Goal: Transaction & Acquisition: Purchase product/service

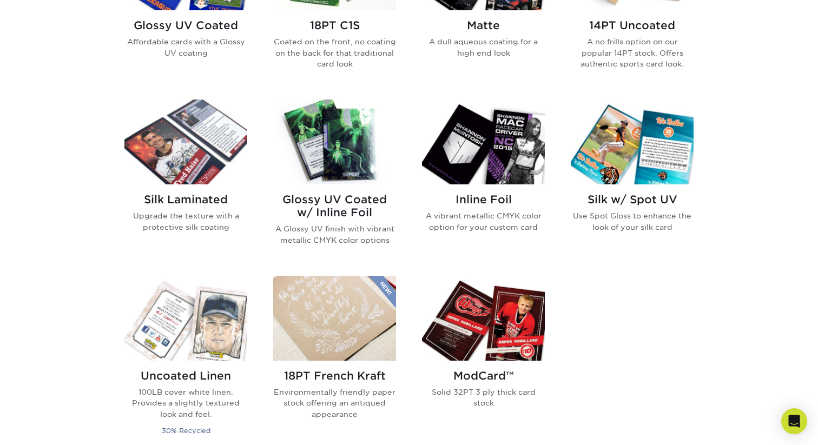
scroll to position [610, 0]
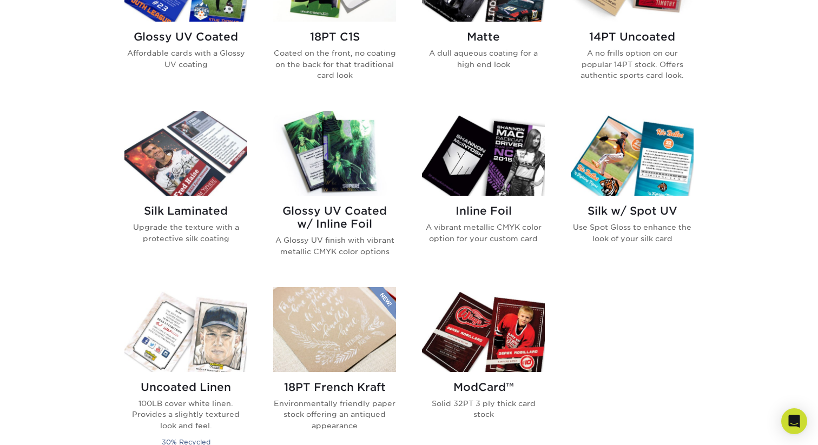
click at [374, 167] on img at bounding box center [334, 153] width 123 height 85
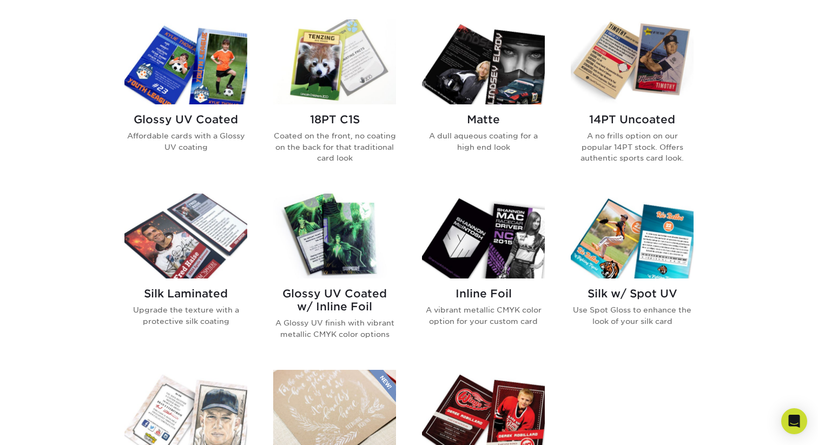
scroll to position [533, 0]
